Goal: Task Accomplishment & Management: Use online tool/utility

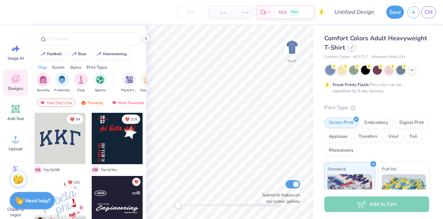
click at [354, 48] on icon at bounding box center [351, 46] width 3 height 3
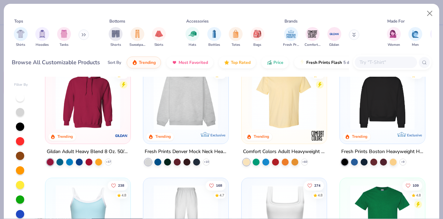
scroll to position [23, 0]
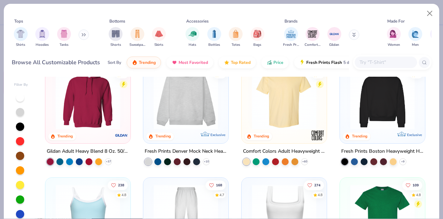
click at [91, 119] on img at bounding box center [87, 97] width 71 height 64
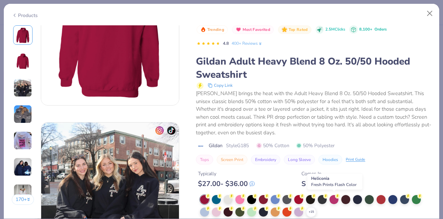
scroll to position [216, 0]
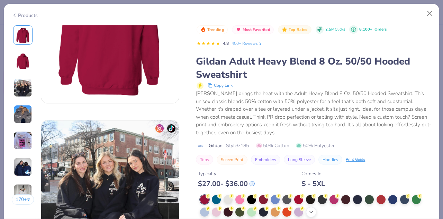
click at [311, 210] on icon at bounding box center [312, 212] width 6 height 6
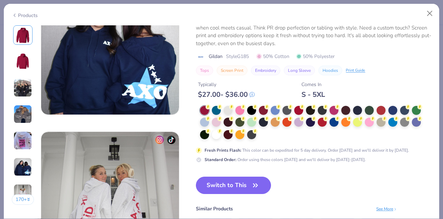
scroll to position [785, 0]
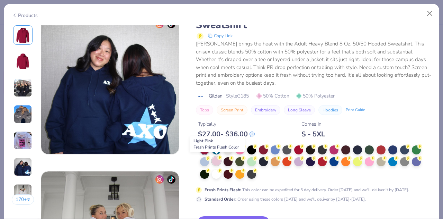
click at [220, 159] on circle at bounding box center [219, 157] width 5 height 5
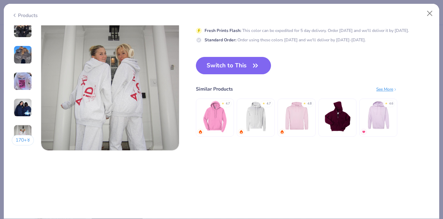
scroll to position [946, 0]
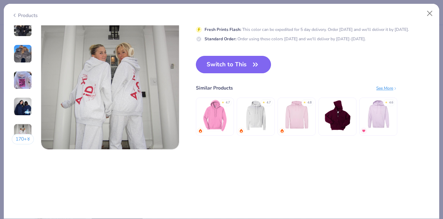
click at [249, 64] on button "Switch to This" at bounding box center [233, 64] width 75 height 17
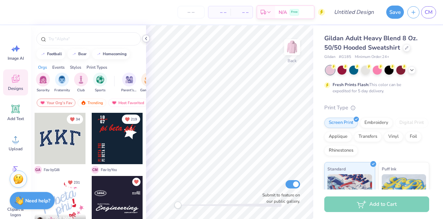
click at [146, 38] on icon at bounding box center [146, 39] width 6 height 6
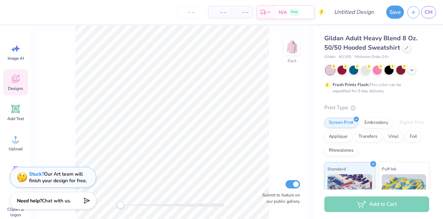
click at [15, 83] on icon at bounding box center [15, 78] width 10 height 10
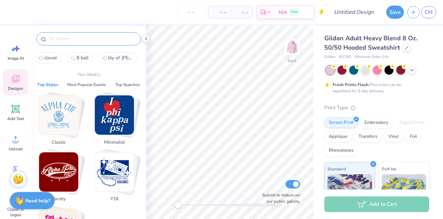
click at [69, 38] on input "text" at bounding box center [92, 38] width 89 height 7
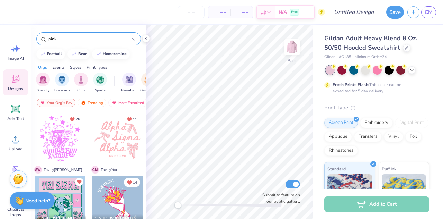
click at [87, 39] on input "pink" at bounding box center [90, 38] width 84 height 7
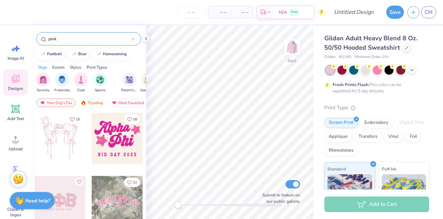
click at [87, 39] on input "pink" at bounding box center [90, 38] width 84 height 7
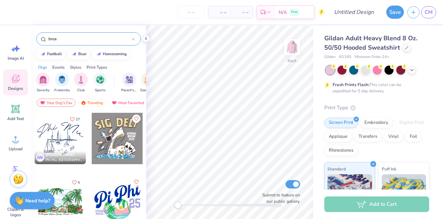
click at [82, 40] on input "brea" at bounding box center [90, 38] width 84 height 7
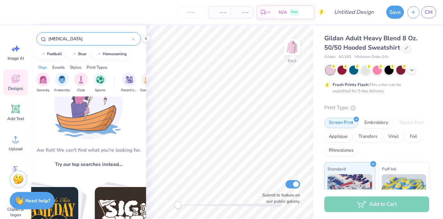
scroll to position [119, 0]
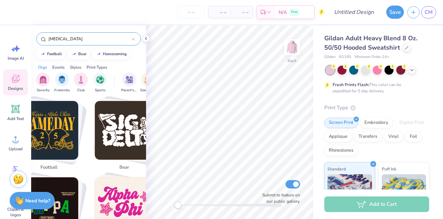
click at [80, 40] on input "[MEDICAL_DATA]" at bounding box center [90, 38] width 84 height 7
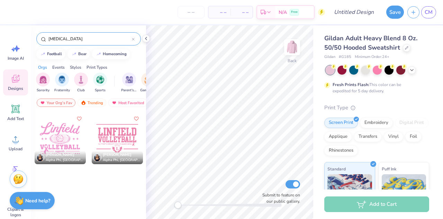
click at [80, 40] on input "[MEDICAL_DATA]" at bounding box center [90, 38] width 84 height 7
type input "\"
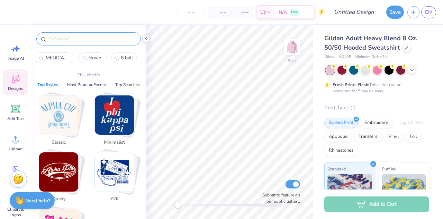
click at [146, 40] on icon at bounding box center [146, 39] width 6 height 6
